Goal: Task Accomplishment & Management: Manage account settings

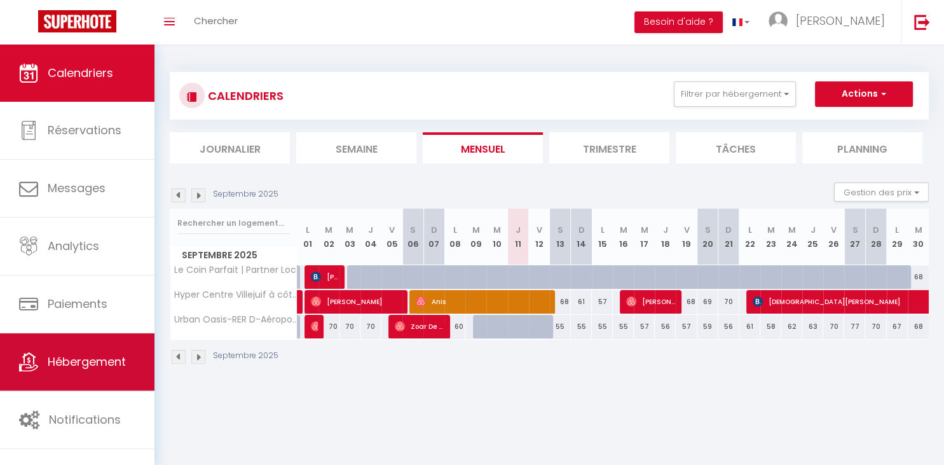
click at [102, 367] on span "Hébergement" at bounding box center [87, 361] width 78 height 16
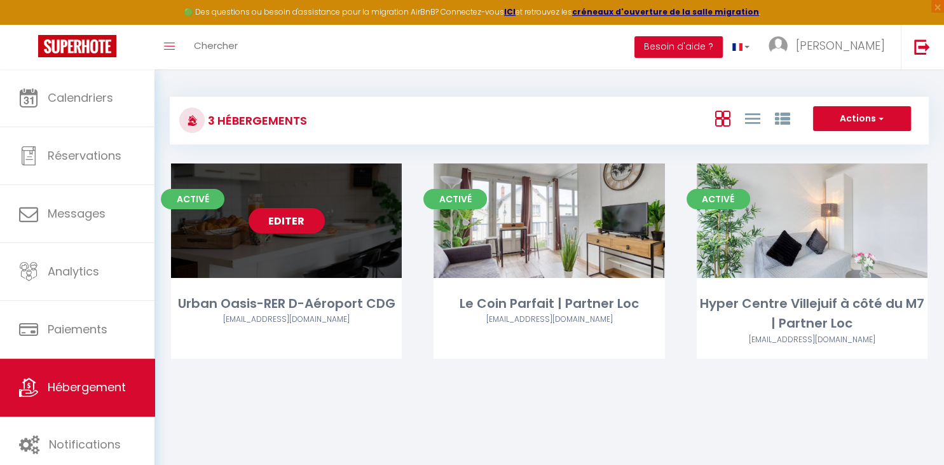
click at [333, 235] on div "Editer" at bounding box center [286, 220] width 231 height 114
select select "3"
select select "2"
select select "1"
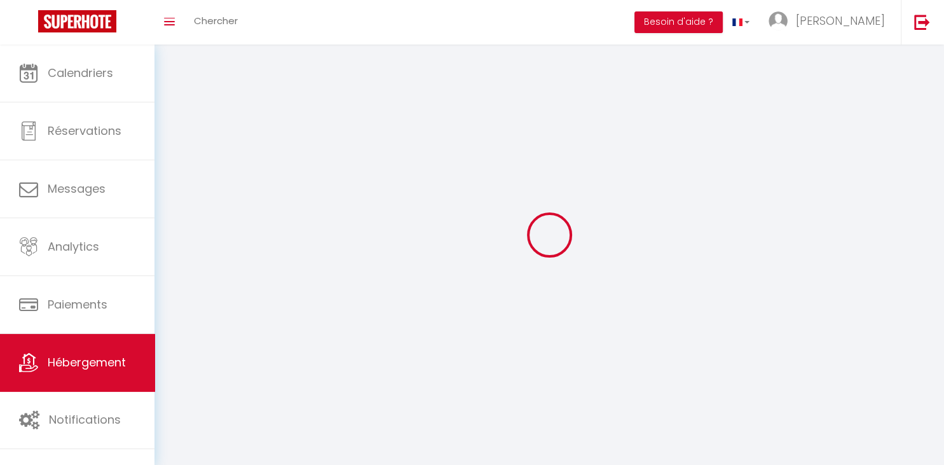
select select
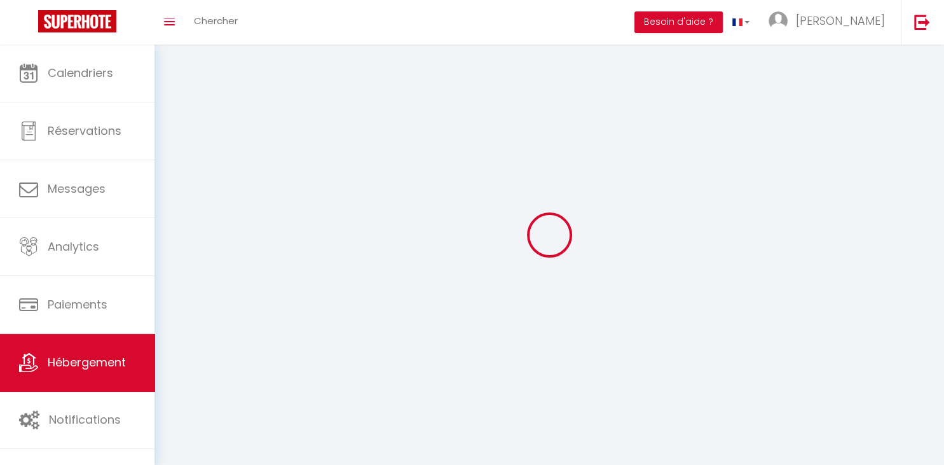
select select
checkbox input "false"
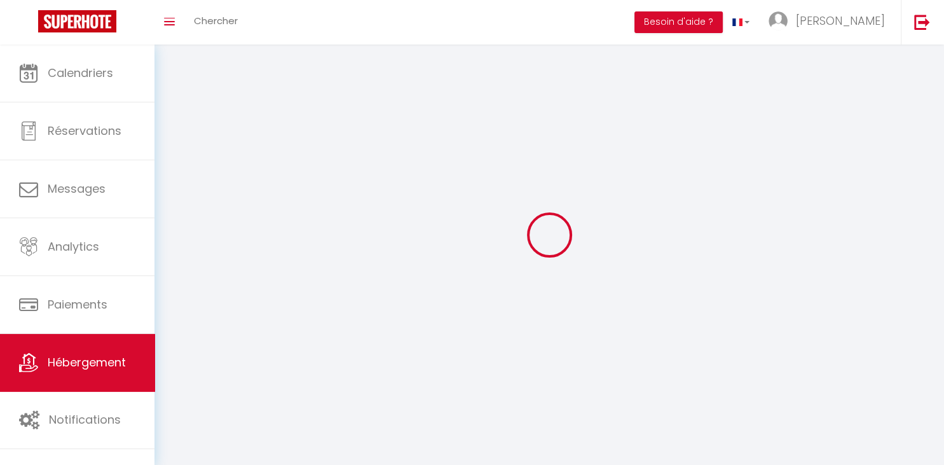
select select
select select "1"
select select
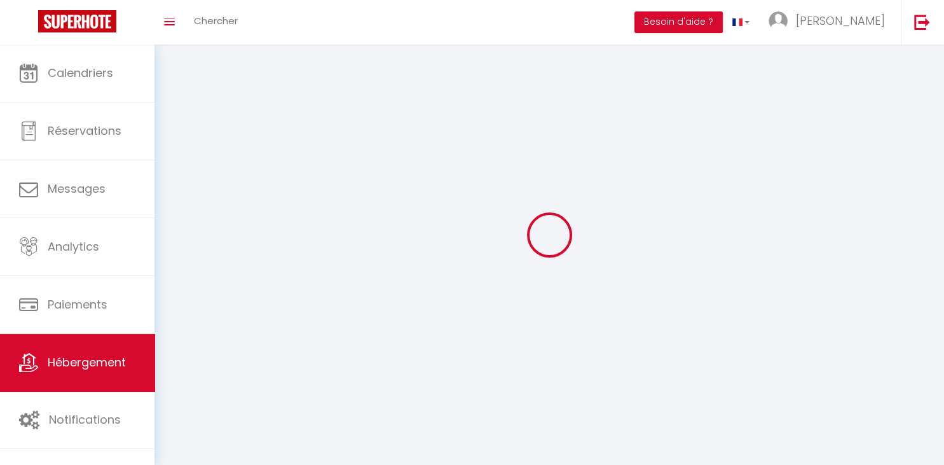
select select
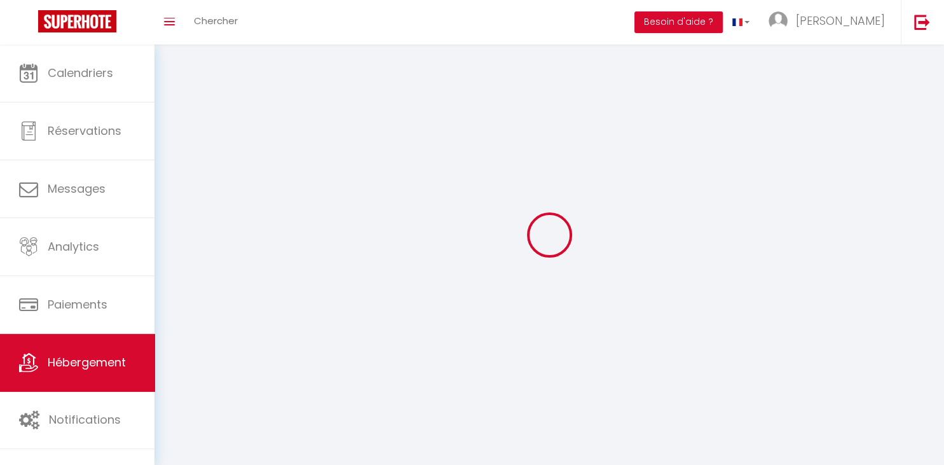
checkbox input "false"
select select
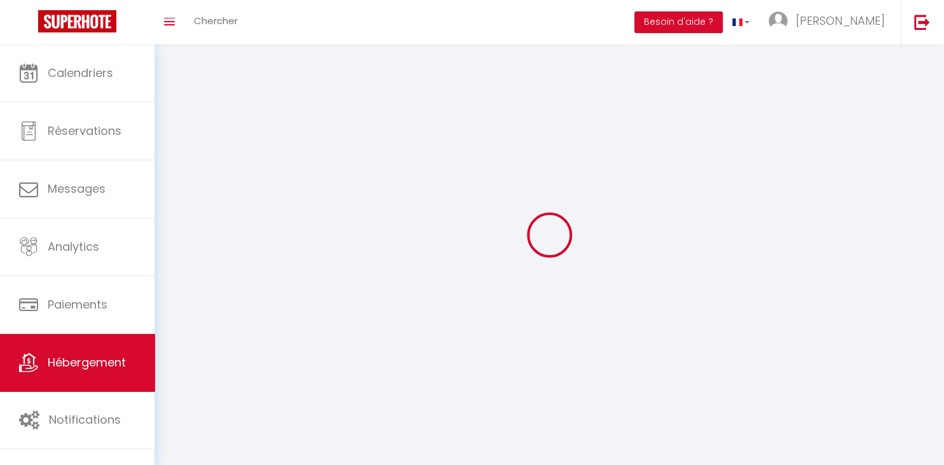
select select
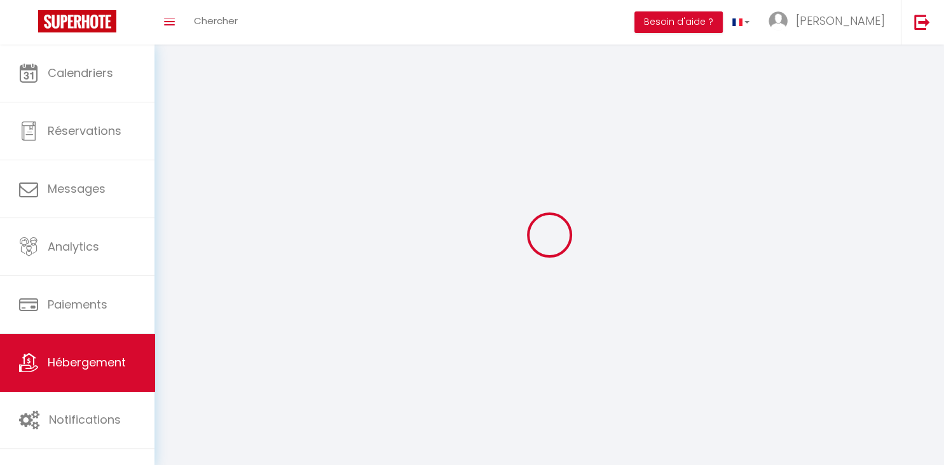
select select
checkbox input "false"
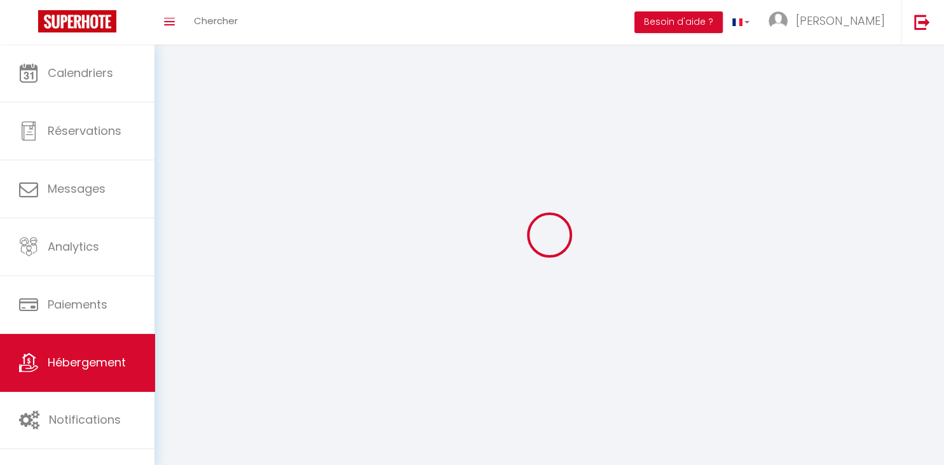
select select
select select "28"
select select
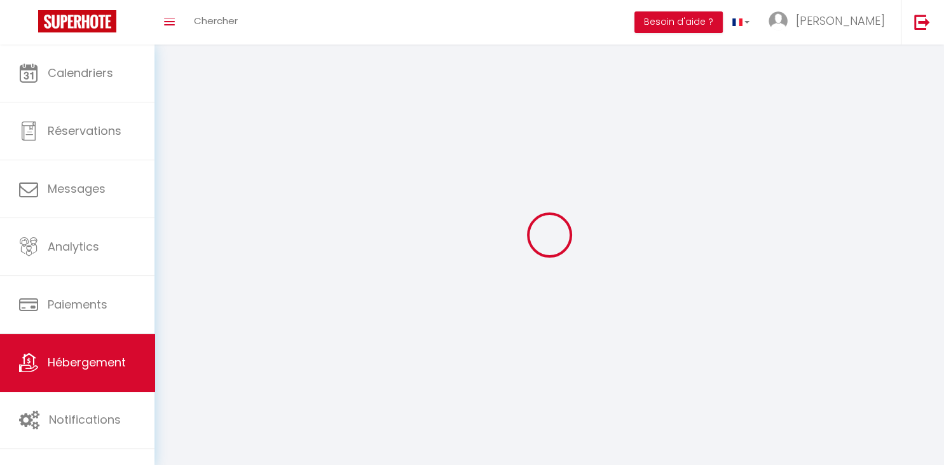
select select
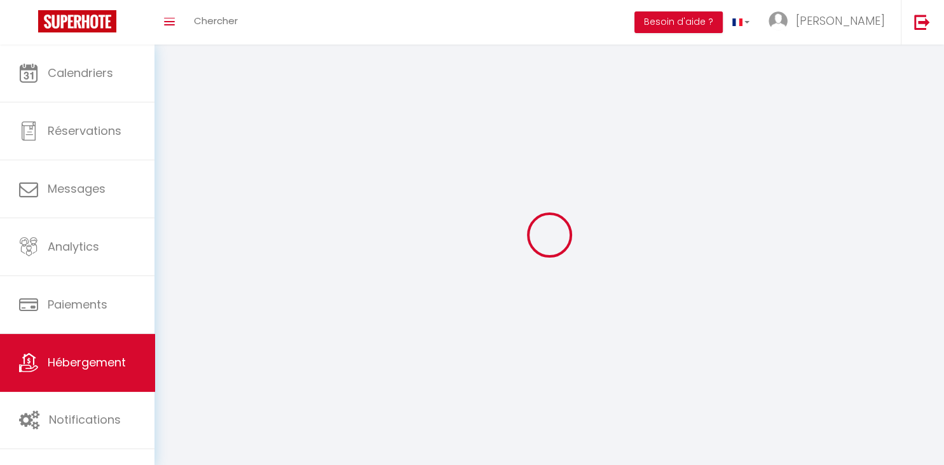
checkbox input "false"
select select
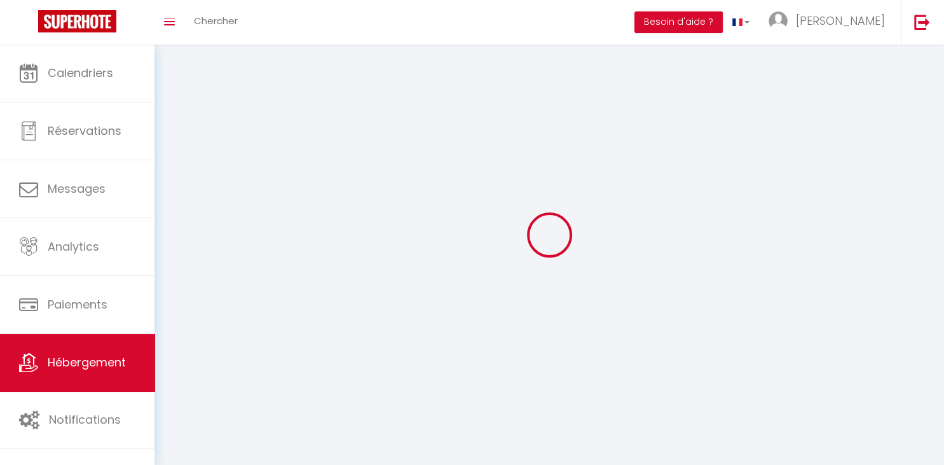
select select
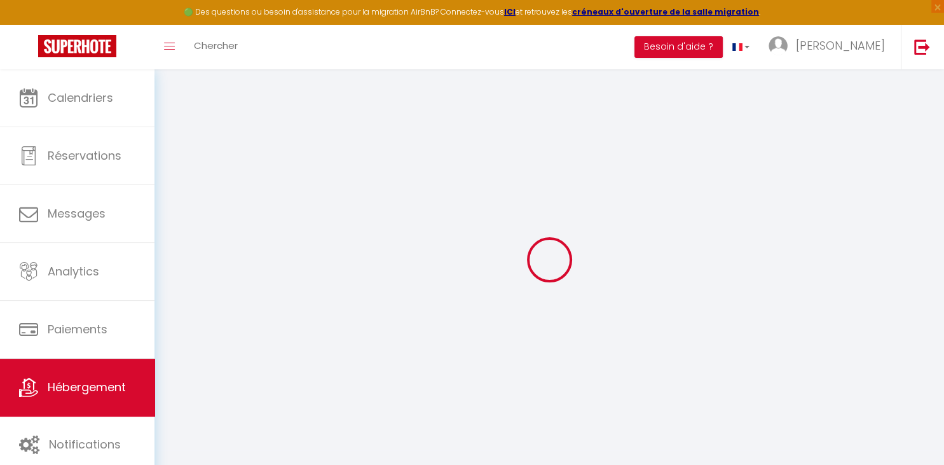
select select
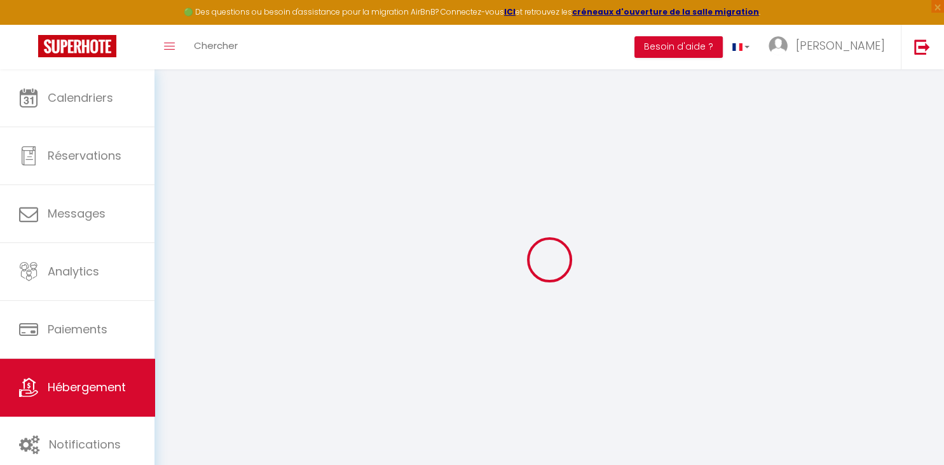
select select
checkbox input "false"
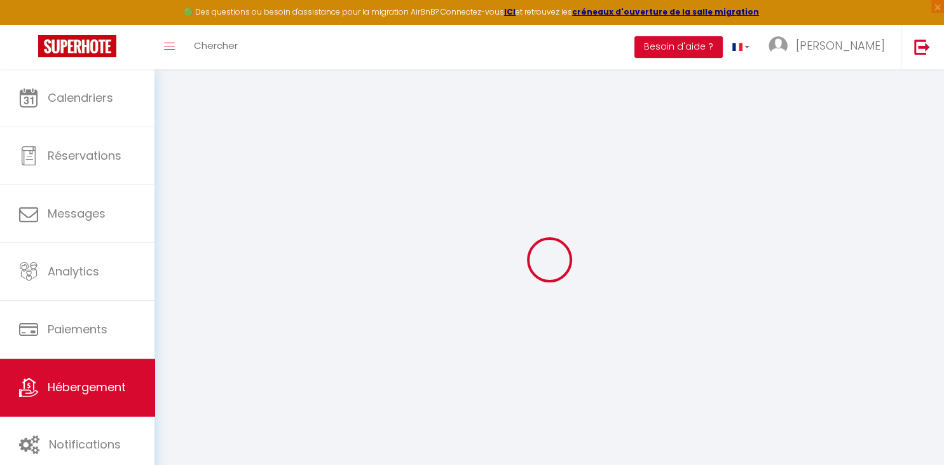
select select
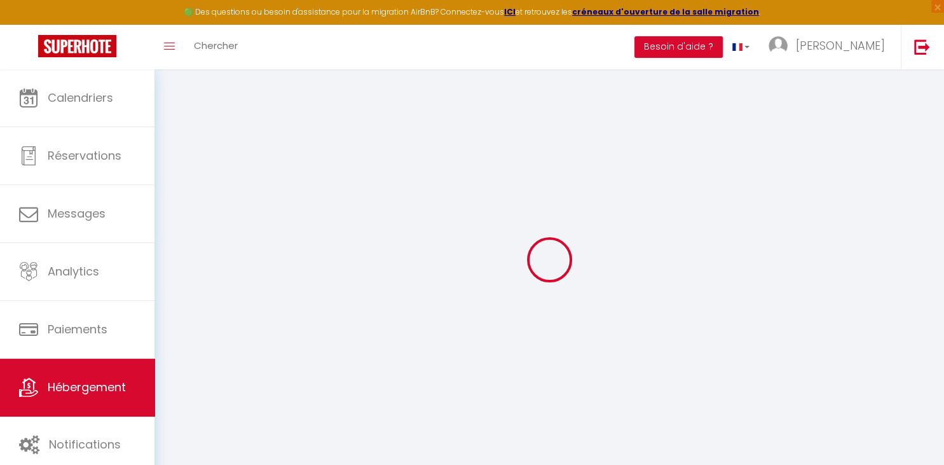
select select
checkbox input "false"
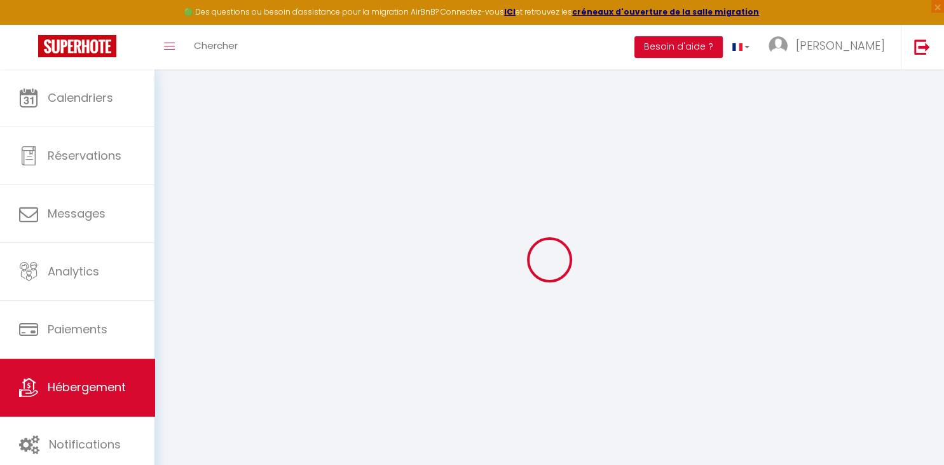
checkbox input "false"
select select
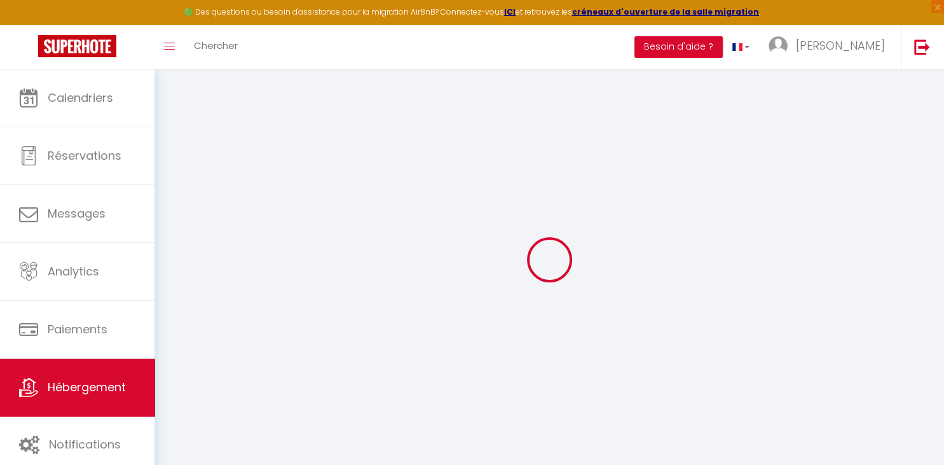
select select
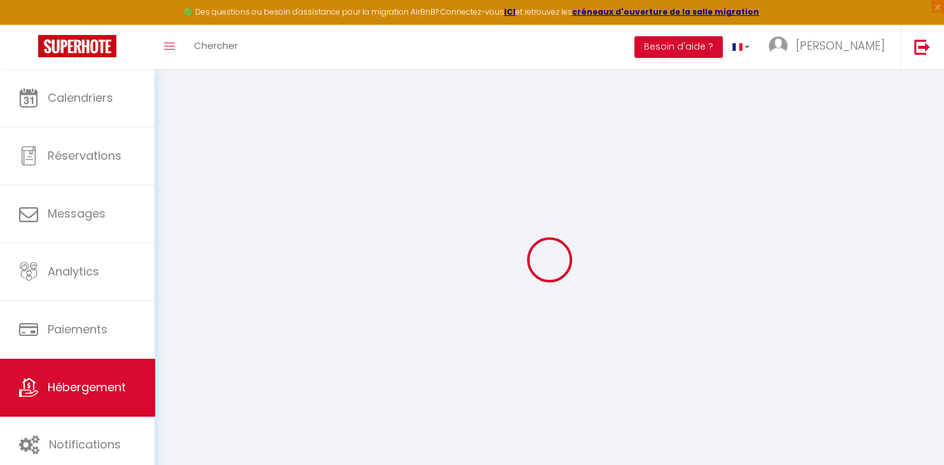
checkbox input "false"
select select
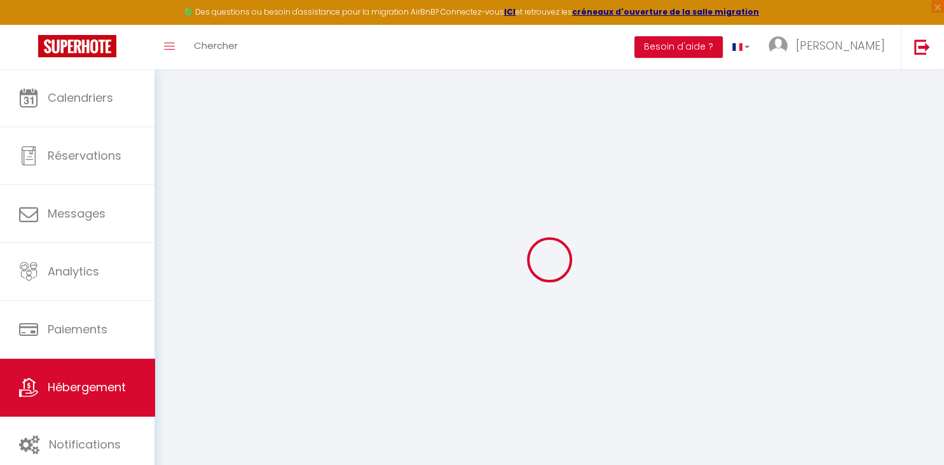
select select
type input "Urban Oasis-RER D-Aéroport CDG"
type input "[PERSON_NAME]"
type input "BOURRICH"
type input "Bureau [STREET_ADDRESS]"
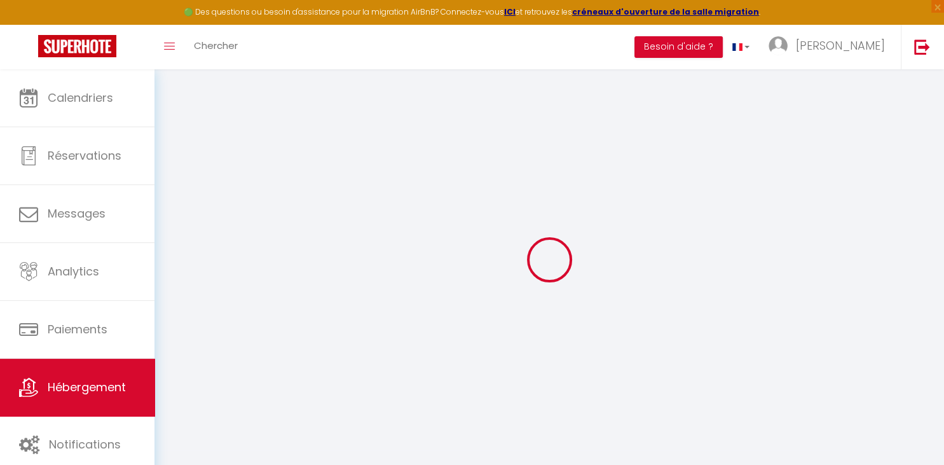
type input "92110"
type input "clichy"
select select "2"
type input "80"
type input "50"
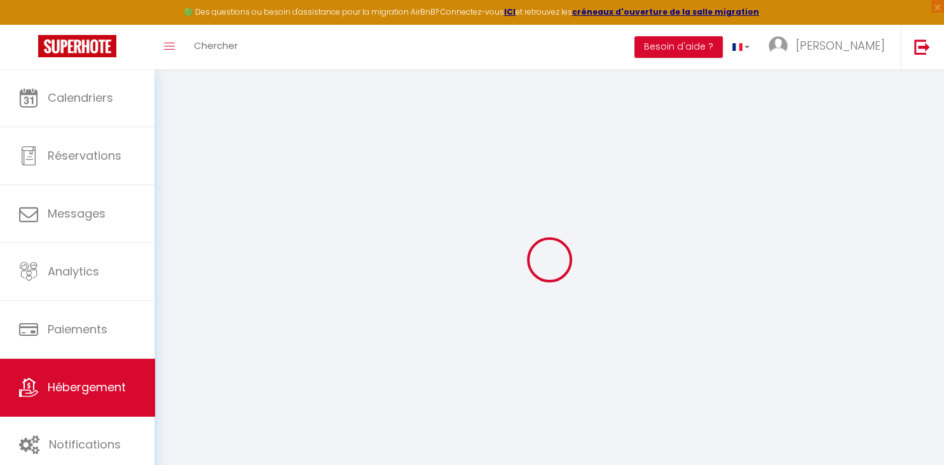
type input "18.00"
type input "300"
select select
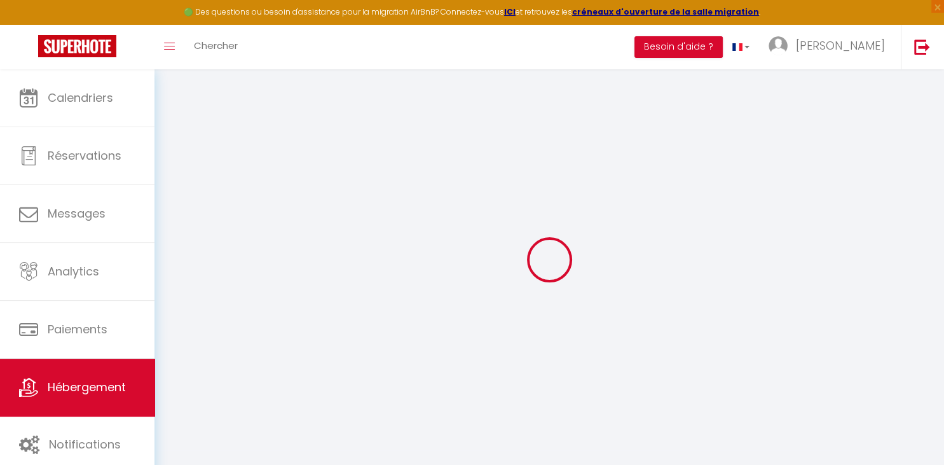
select select
type input "[STREET_ADDRESS][PERSON_NAME]"
type input "95500"
type input "GONESSE"
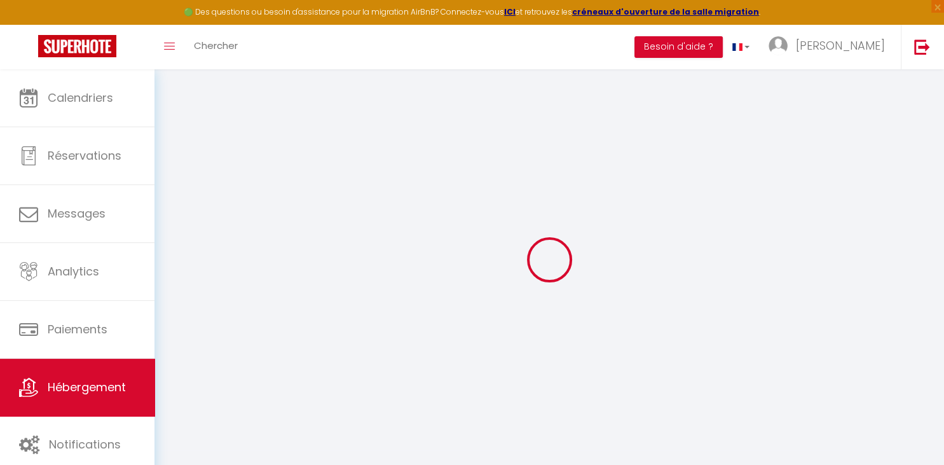
type input "[EMAIL_ADDRESS][DOMAIN_NAME]"
select select
checkbox input "false"
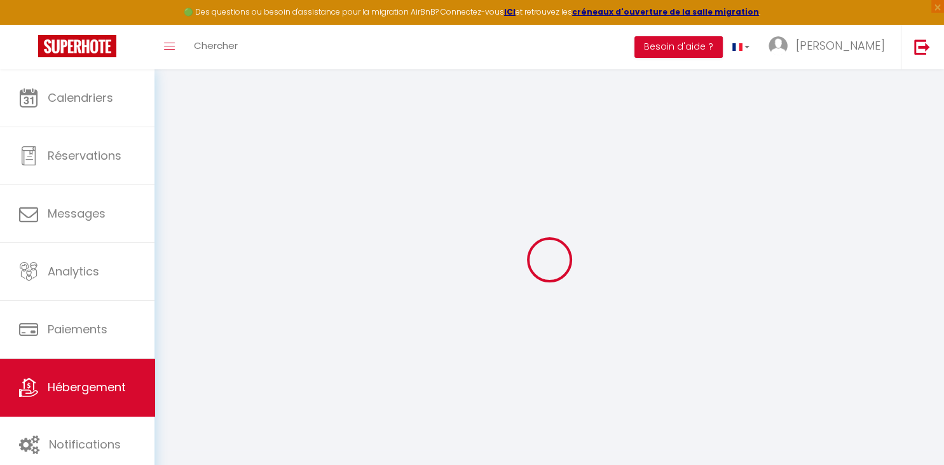
checkbox input "false"
select select
type input "0"
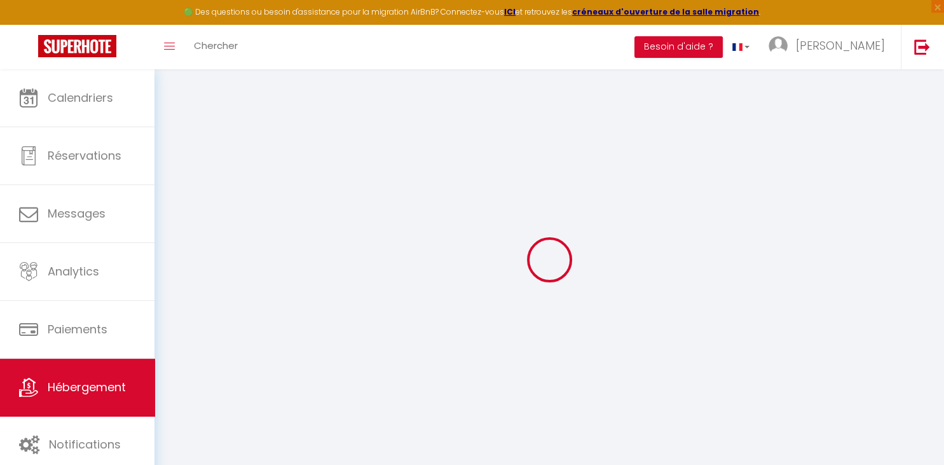
select select
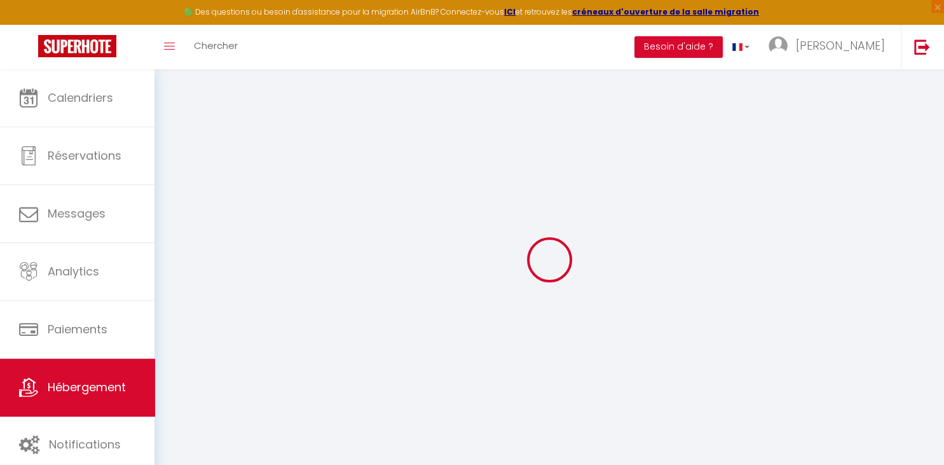
select select
checkbox input "false"
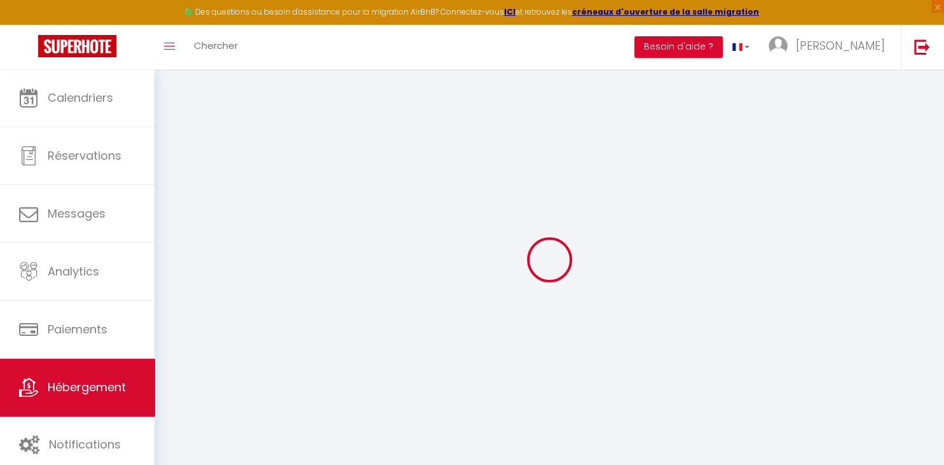
select select
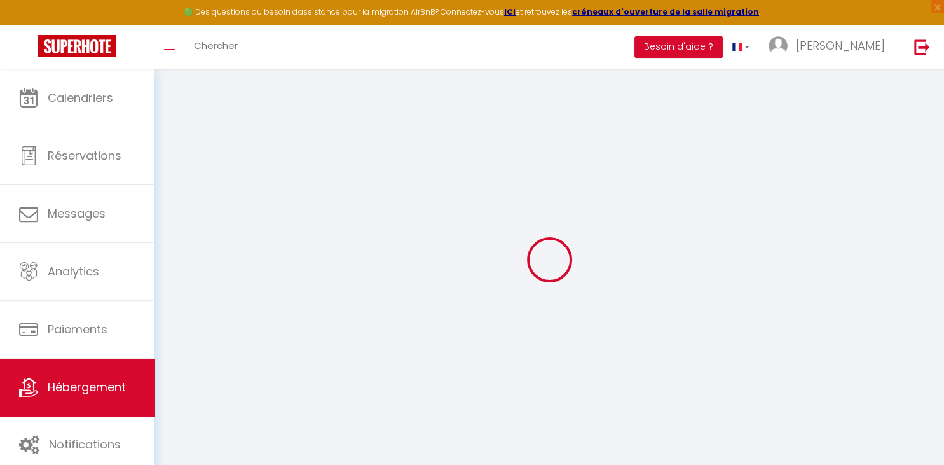
select select
checkbox input "false"
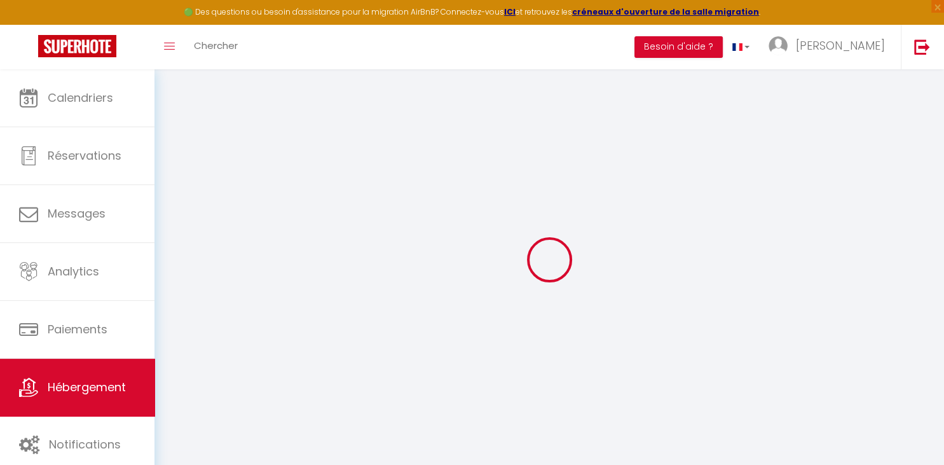
select select
checkbox input "false"
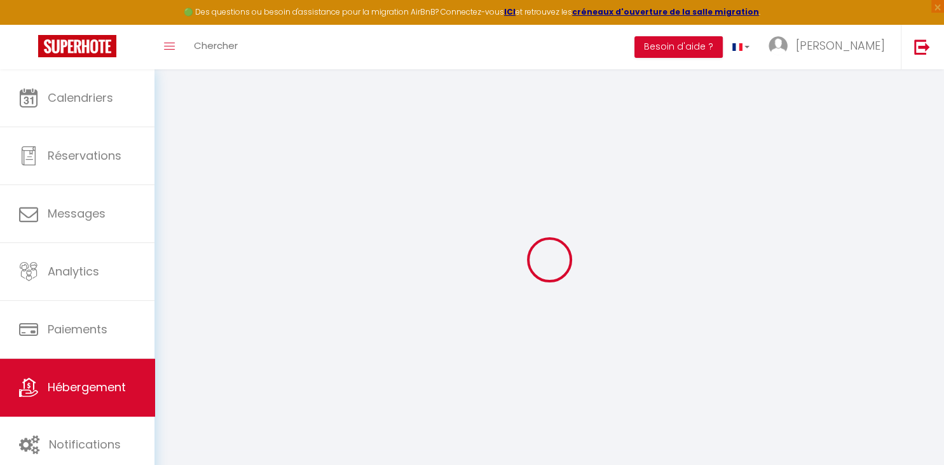
select select "16:00"
select select "21:00"
select select "12:00"
select select "30"
select select "120"
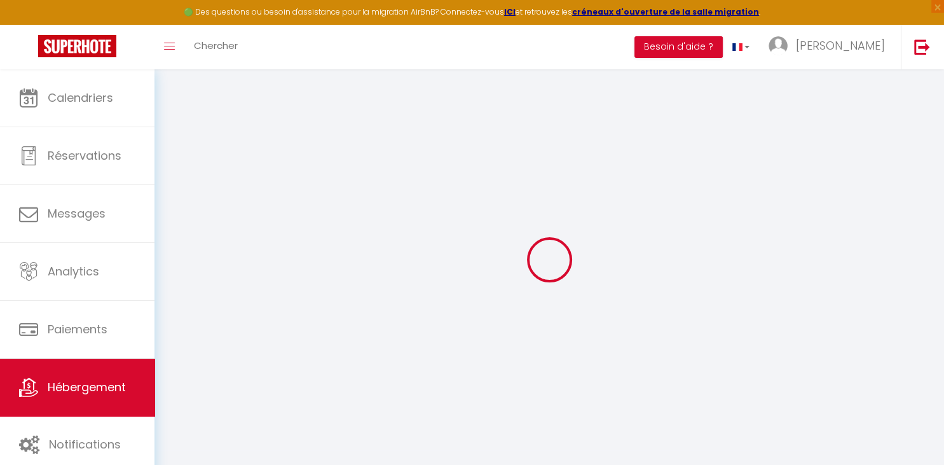
select select
checkbox input "false"
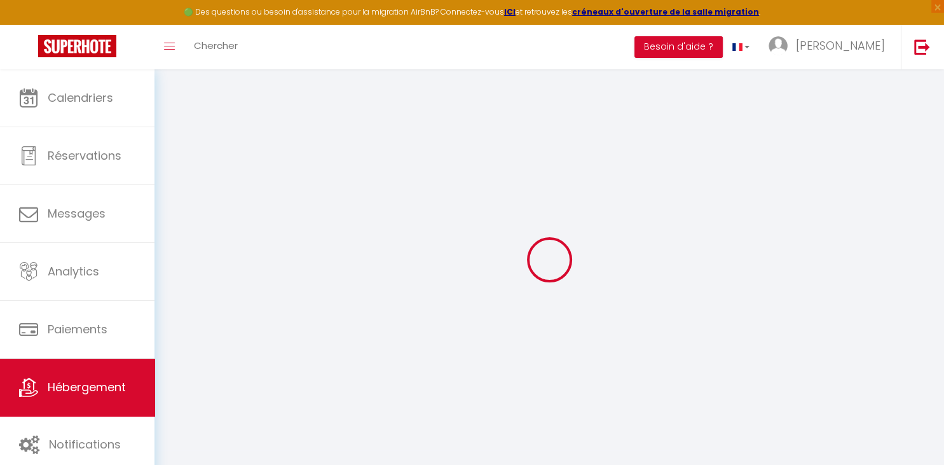
select select
checkbox input "false"
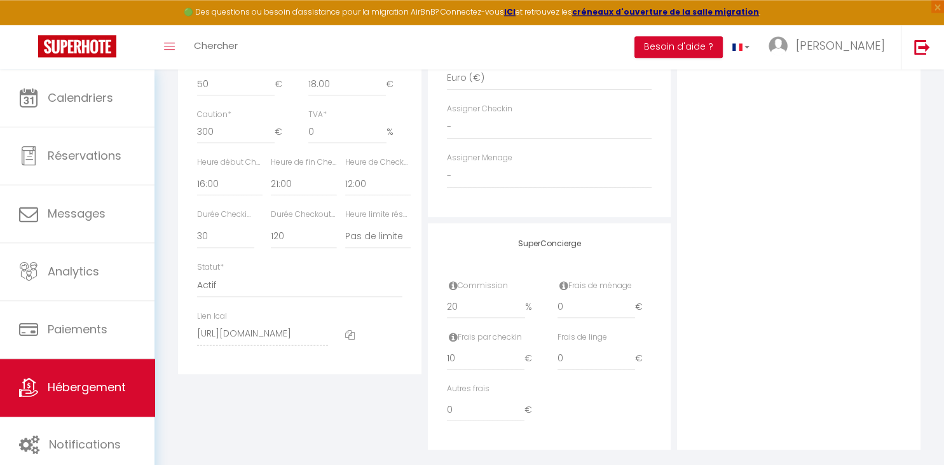
scroll to position [654, 0]
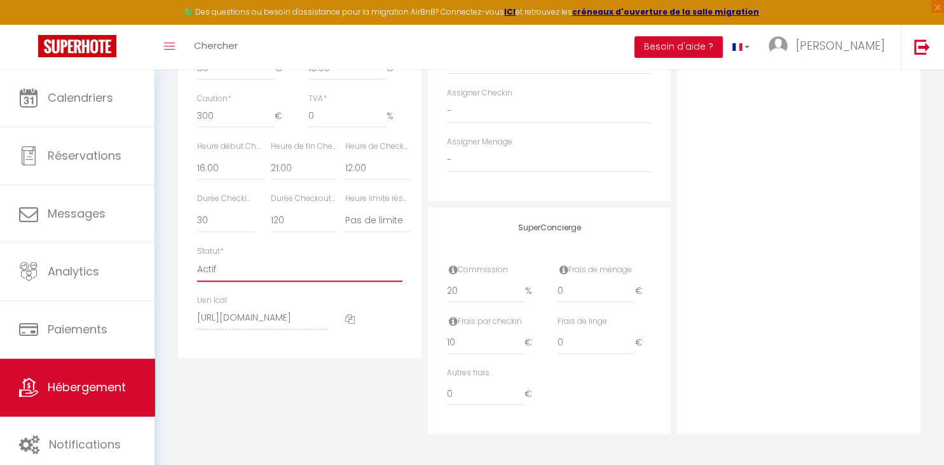
click at [197, 257] on select "Actif Pas actif" at bounding box center [299, 269] width 205 height 24
click at [266, 269] on select "Actif Pas actif" at bounding box center [299, 269] width 205 height 24
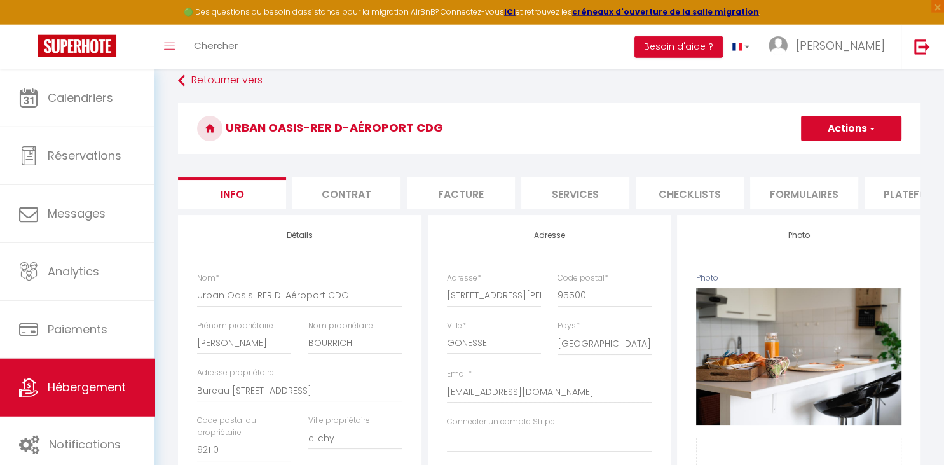
scroll to position [0, 0]
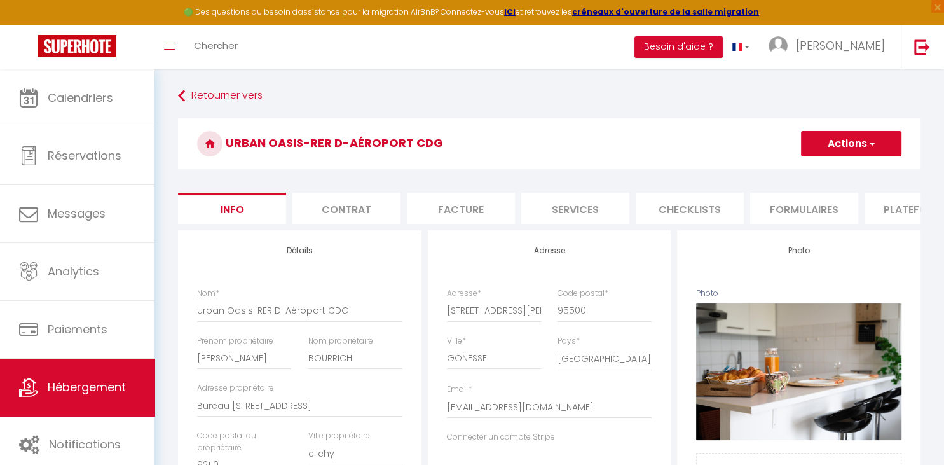
click at [791, 207] on li "Formulaires" at bounding box center [804, 208] width 108 height 31
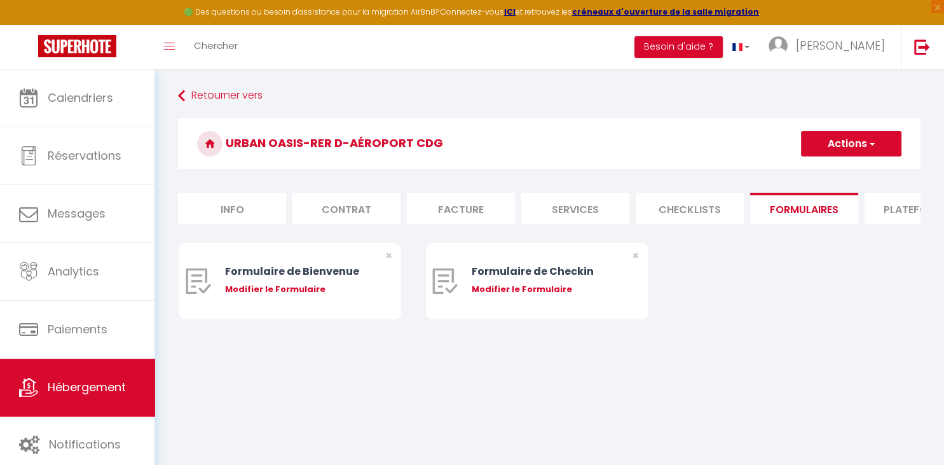
click at [904, 199] on li "Plateformes" at bounding box center [918, 208] width 108 height 31
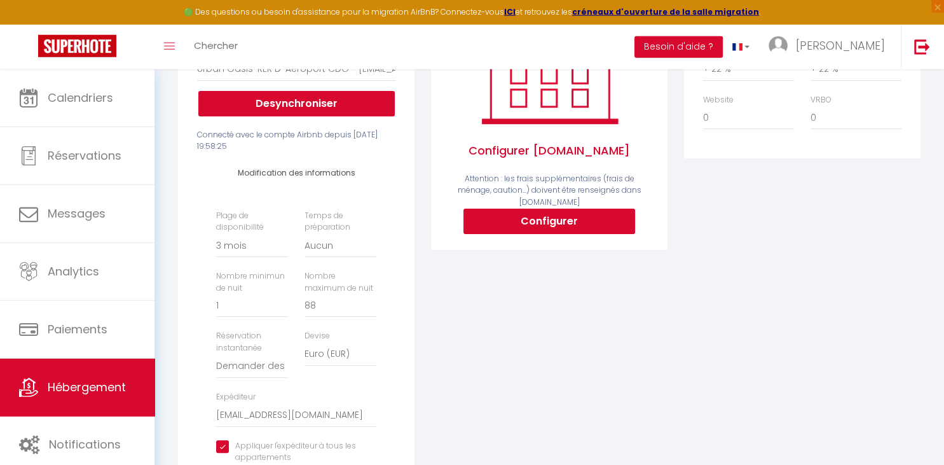
scroll to position [249, 0]
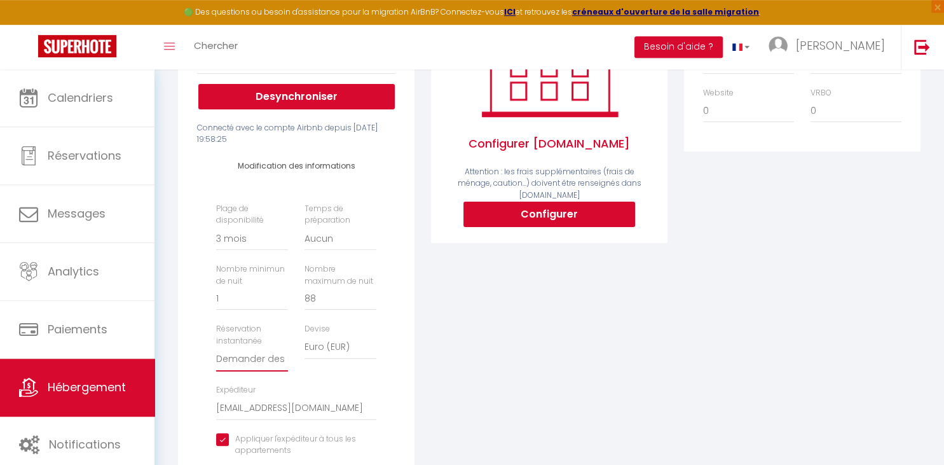
click at [216, 347] on select "Activée Demander des évaluations positives" at bounding box center [252, 359] width 72 height 24
click at [261, 362] on select "Activée Demander des évaluations positives" at bounding box center [252, 359] width 72 height 24
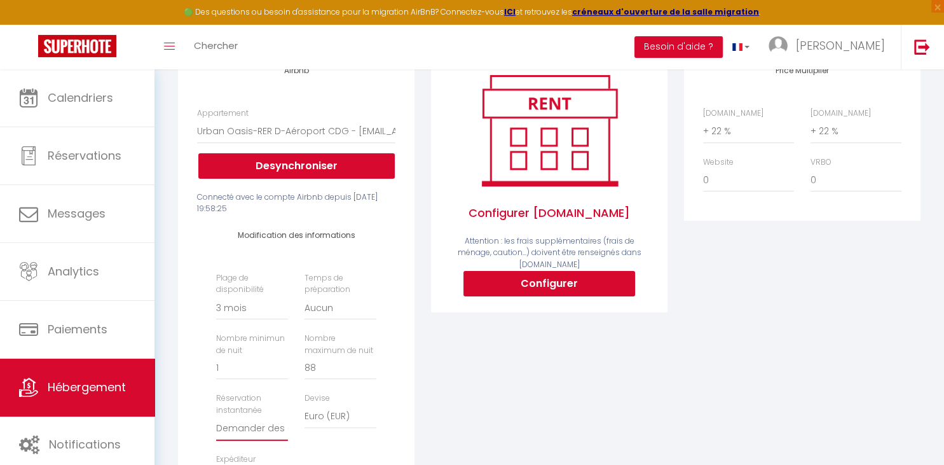
scroll to position [0, 0]
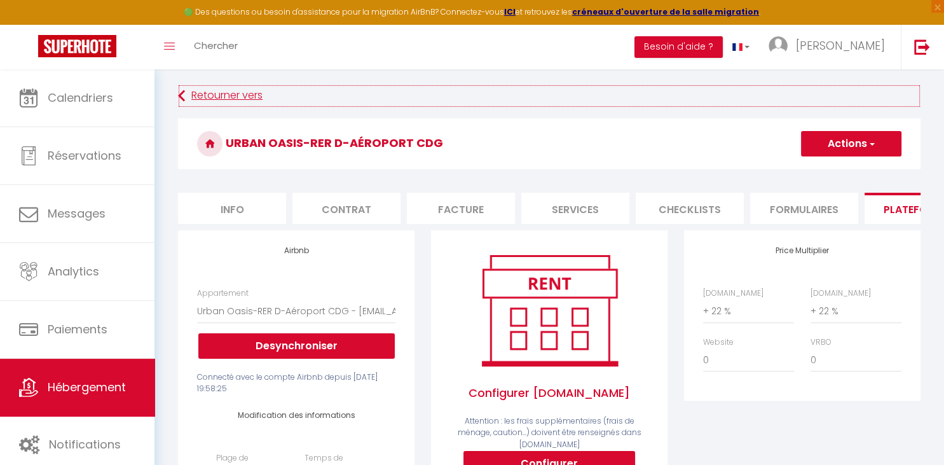
click at [180, 89] on icon at bounding box center [181, 96] width 7 height 23
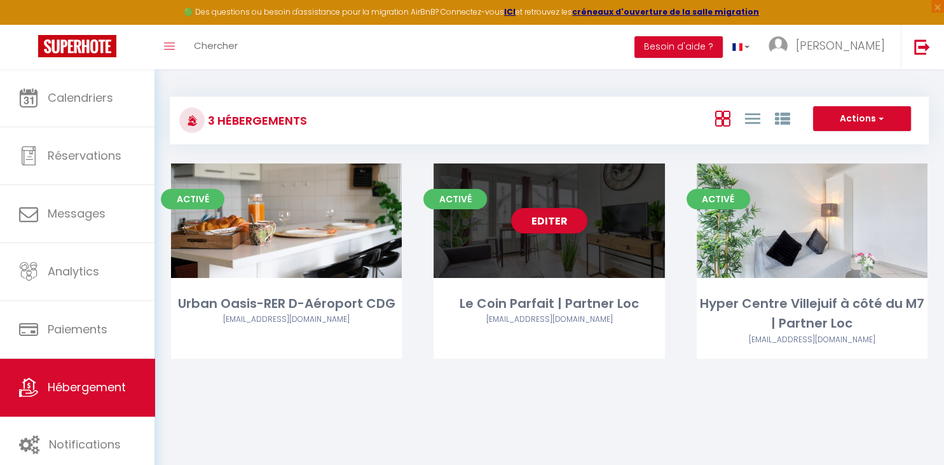
click at [526, 244] on div "Editer" at bounding box center [548, 220] width 231 height 114
select select "3"
select select "2"
select select "1"
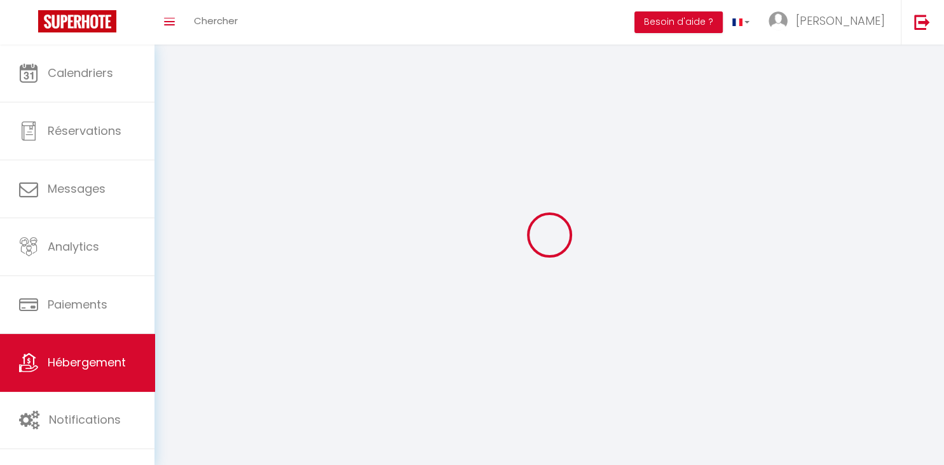
select select
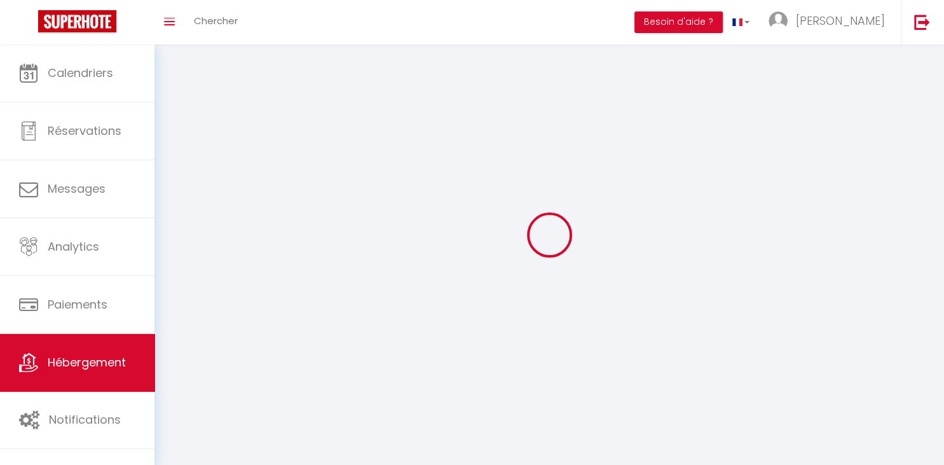
checkbox input "false"
select select
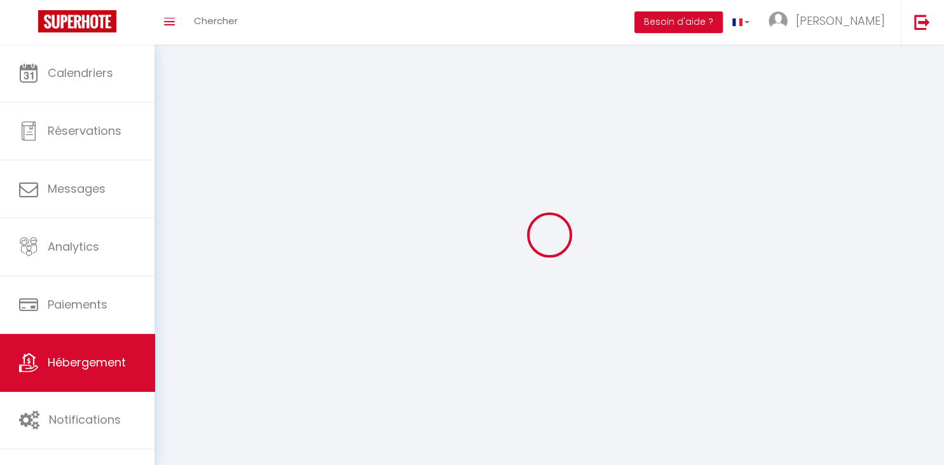
select select
select select "1"
select select
select select "28"
select select
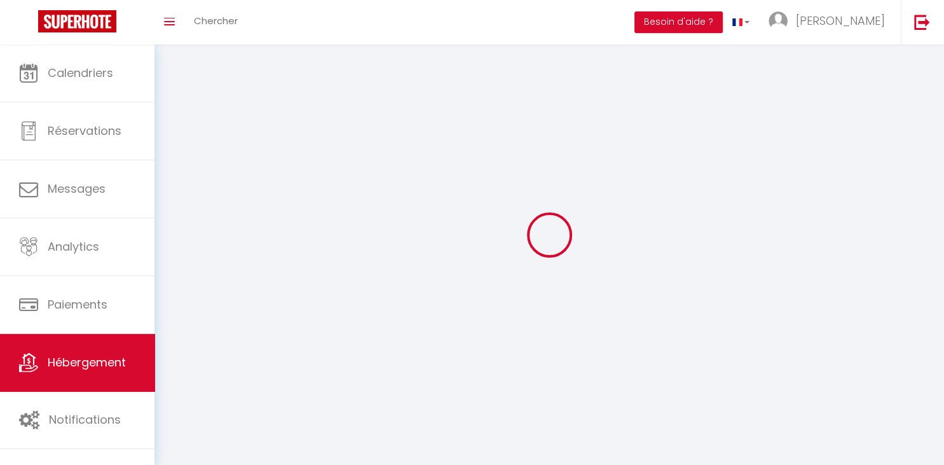
select select
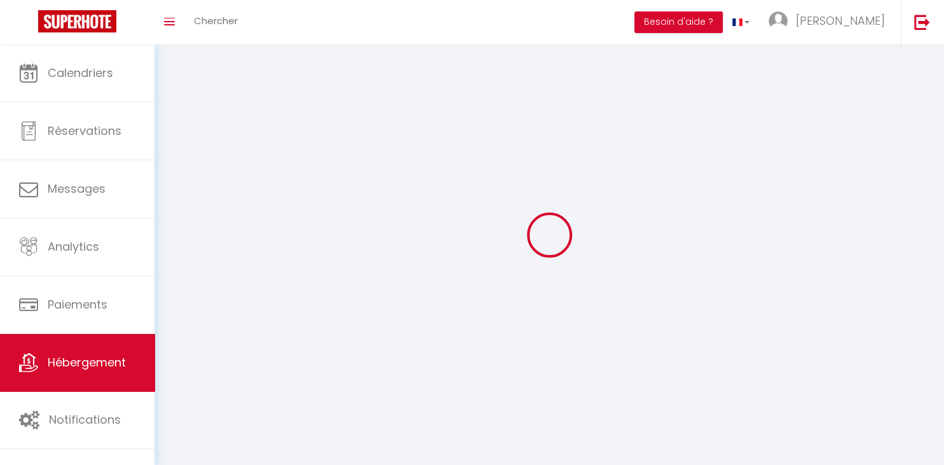
checkbox input "false"
select select
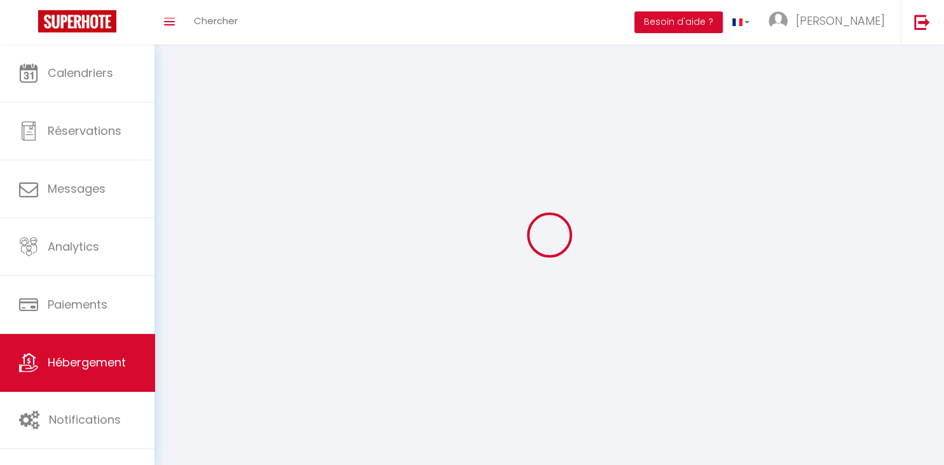
select select
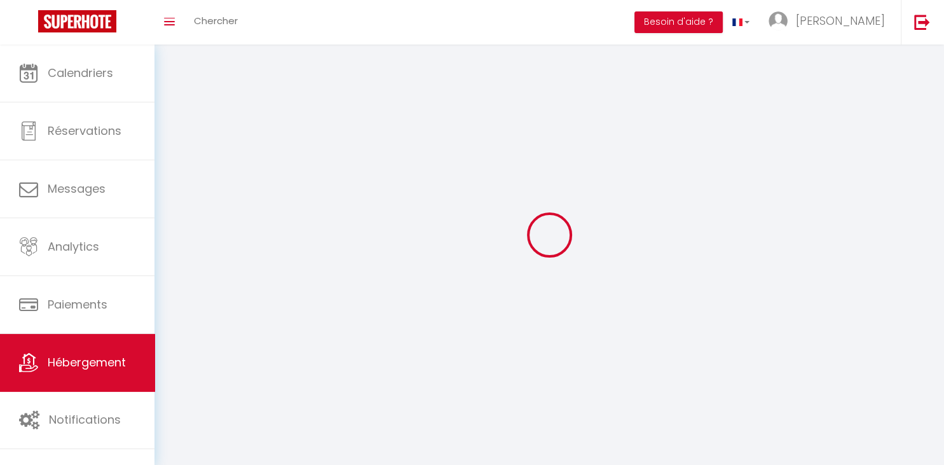
select select
checkbox input "false"
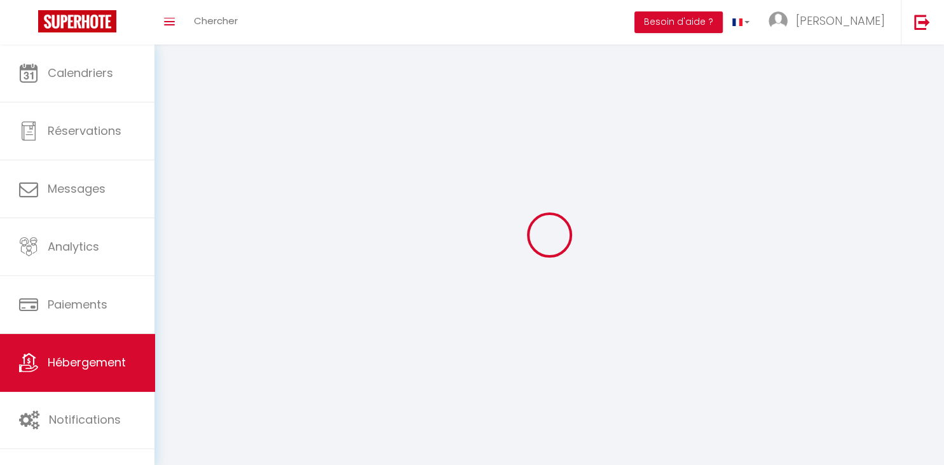
checkbox input "false"
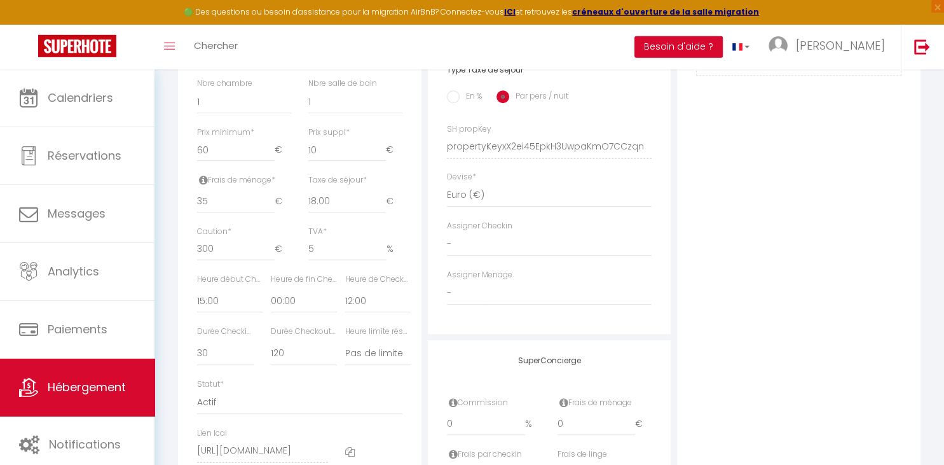
scroll to position [121, 0]
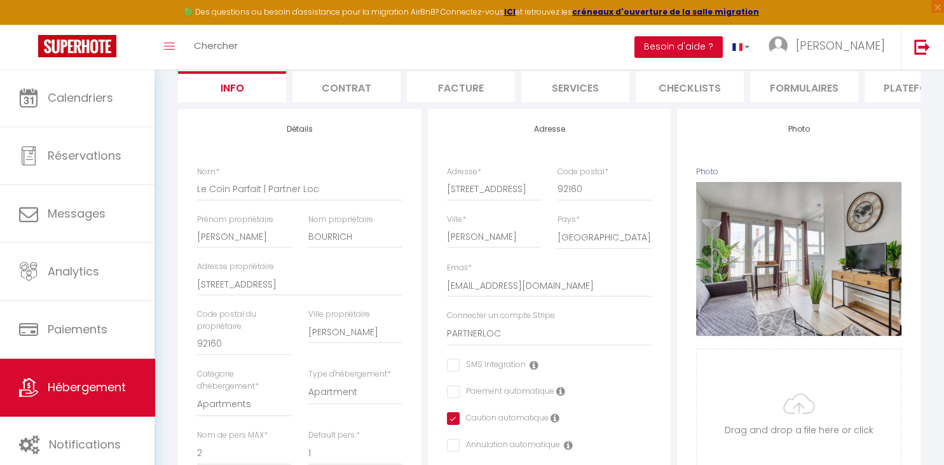
click at [889, 85] on li "Plateformes" at bounding box center [918, 86] width 108 height 31
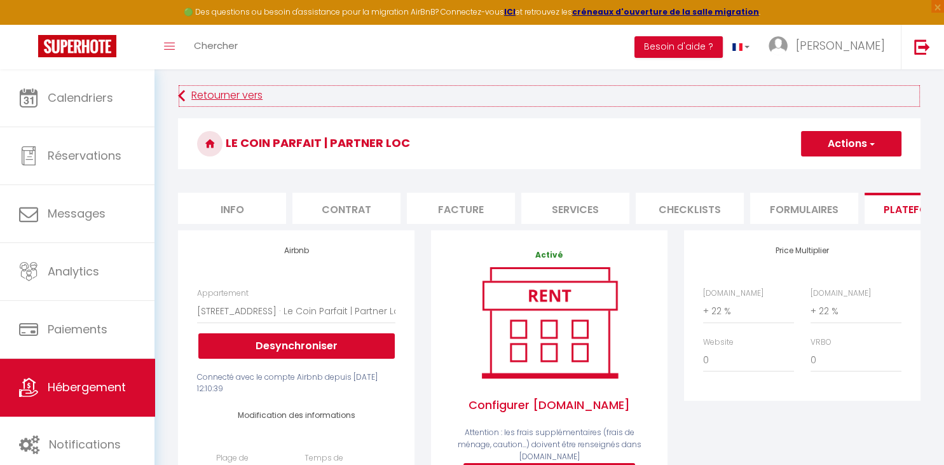
click at [196, 93] on link "Retourner vers" at bounding box center [549, 96] width 742 height 23
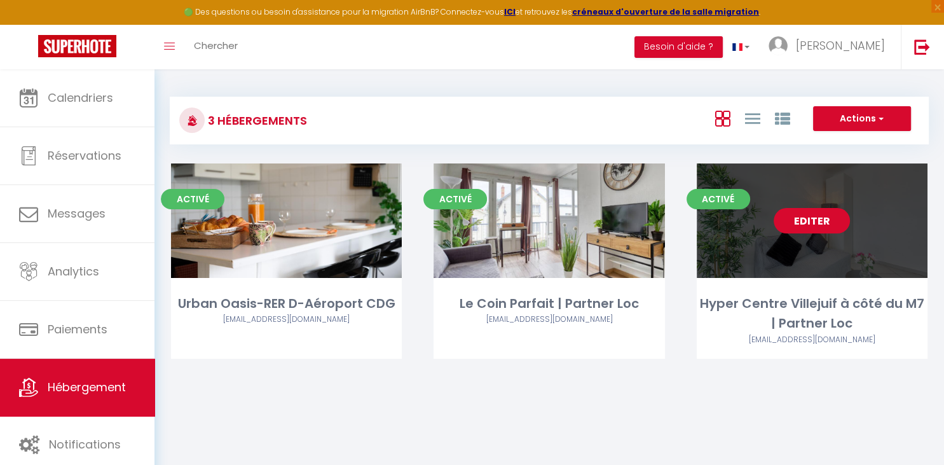
click at [828, 231] on link "Editer" at bounding box center [812, 220] width 76 height 25
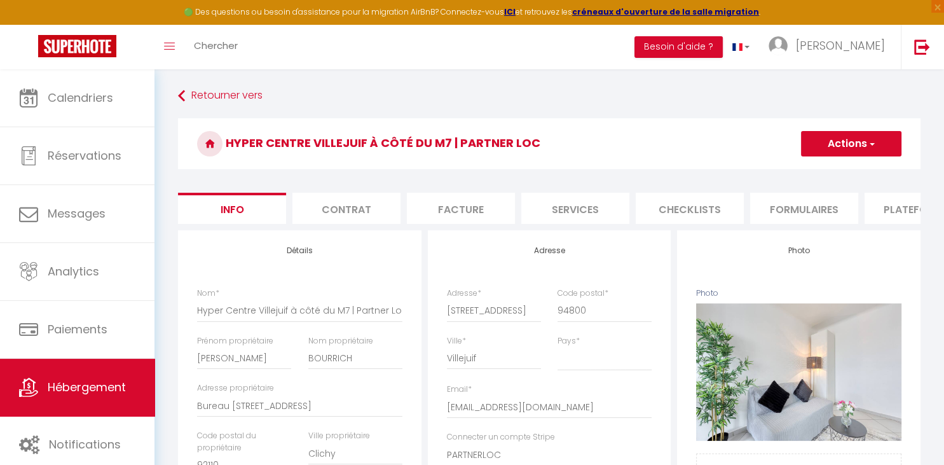
click at [901, 208] on li "Plateformes" at bounding box center [918, 208] width 108 height 31
